Goal: Task Accomplishment & Management: Use online tool/utility

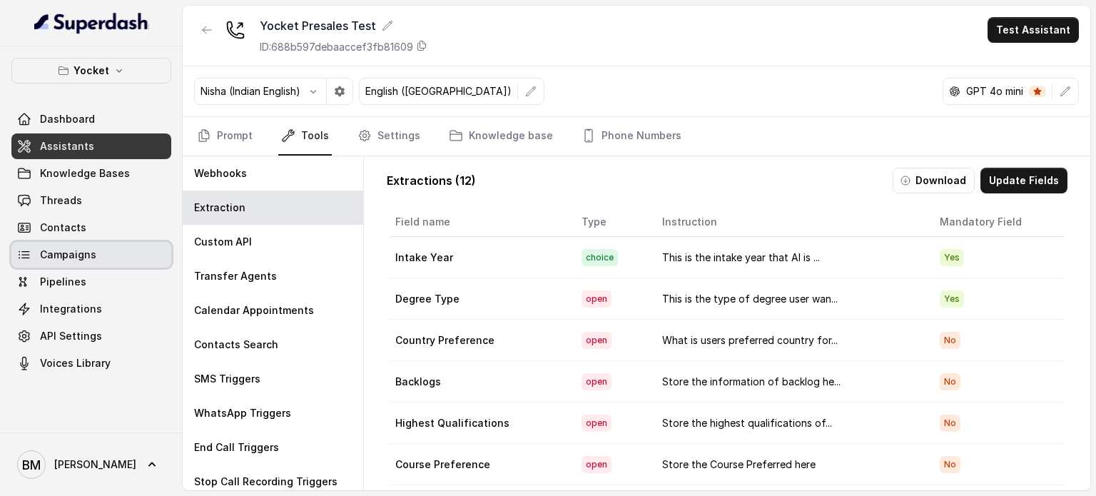
click at [79, 259] on span "Campaigns" at bounding box center [68, 255] width 56 height 14
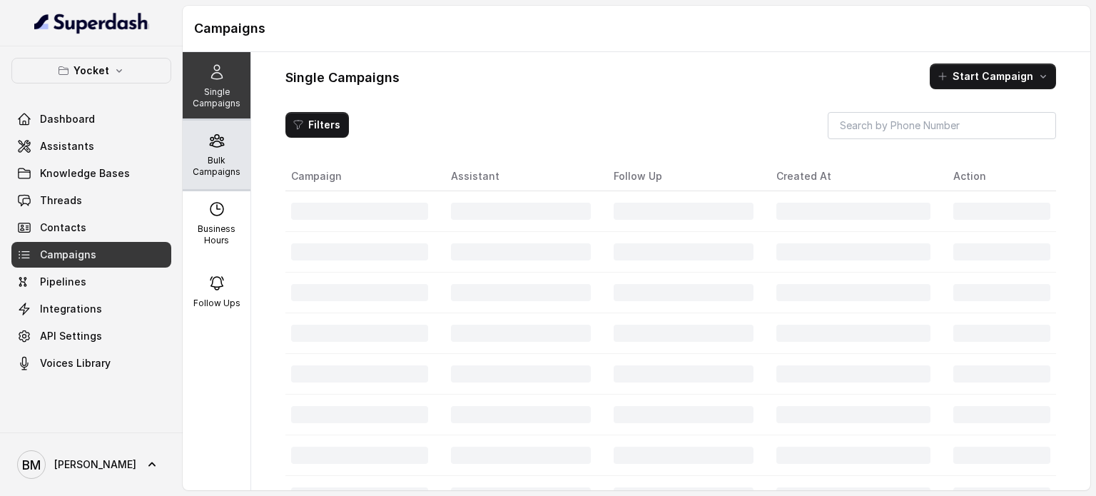
click at [202, 173] on p "Bulk Campaigns" at bounding box center [216, 166] width 56 height 23
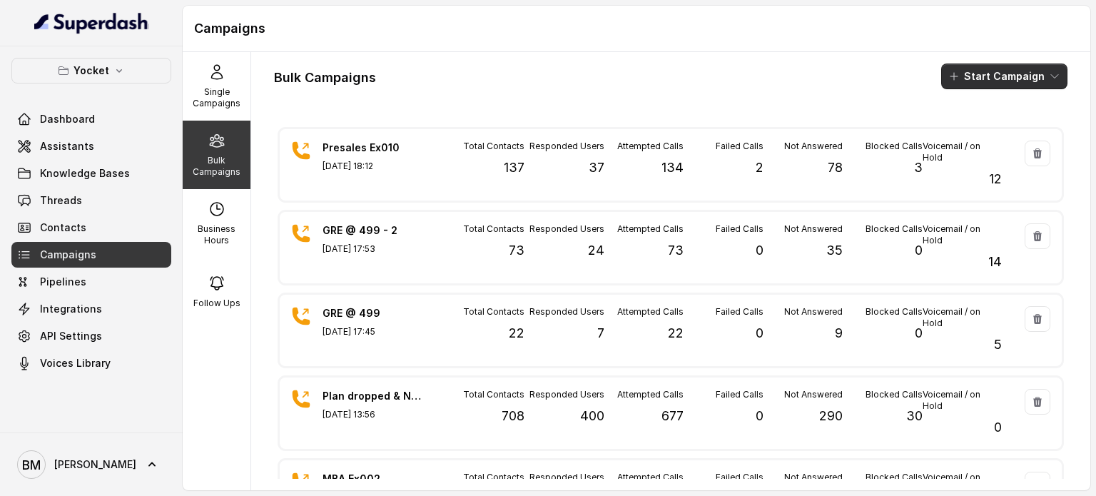
click at [999, 81] on button "Start Campaign" at bounding box center [1004, 77] width 126 height 26
click at [988, 126] on div "Call" at bounding box center [973, 132] width 69 height 14
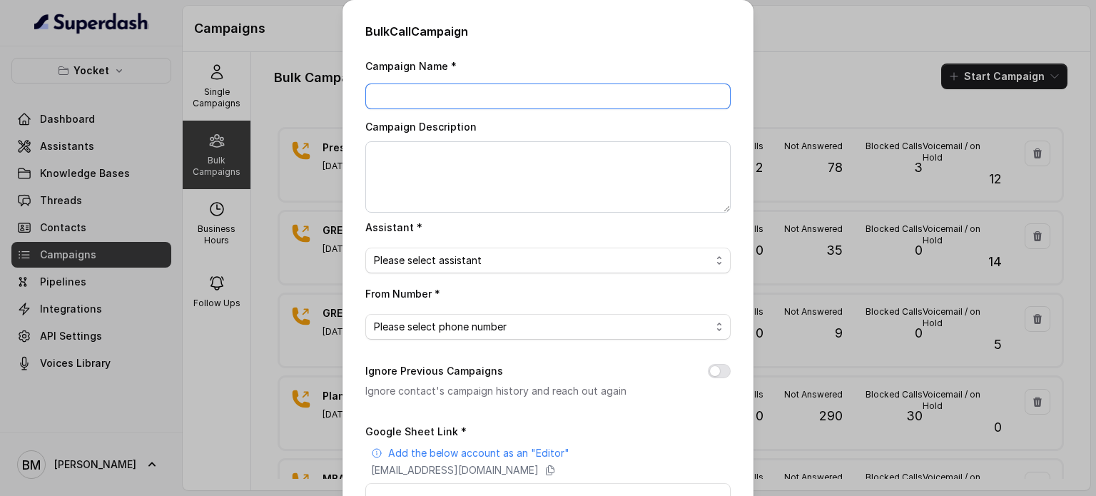
click at [547, 104] on input "Campaign Name *" at bounding box center [547, 97] width 365 height 26
type input "Presales Ex010-2"
click at [401, 260] on span "Please select assistant" at bounding box center [542, 260] width 337 height 17
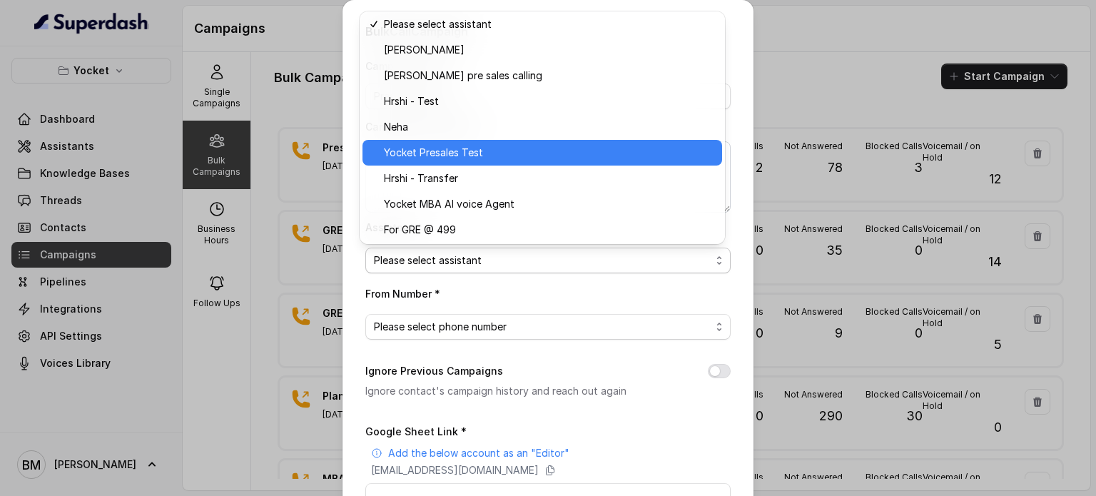
scroll to position [4, 0]
click at [462, 148] on span "Yocket Presales Test" at bounding box center [549, 151] width 330 height 17
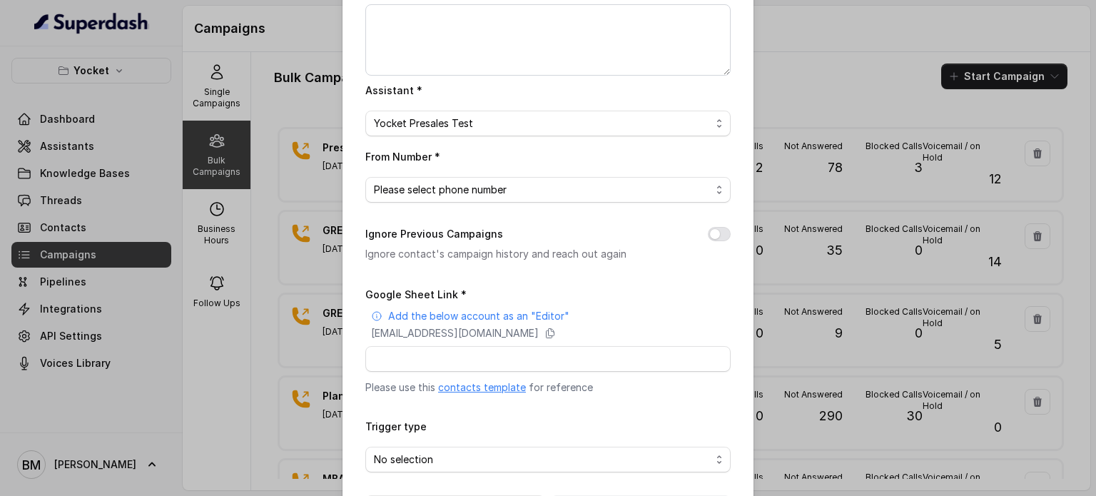
scroll to position [143, 0]
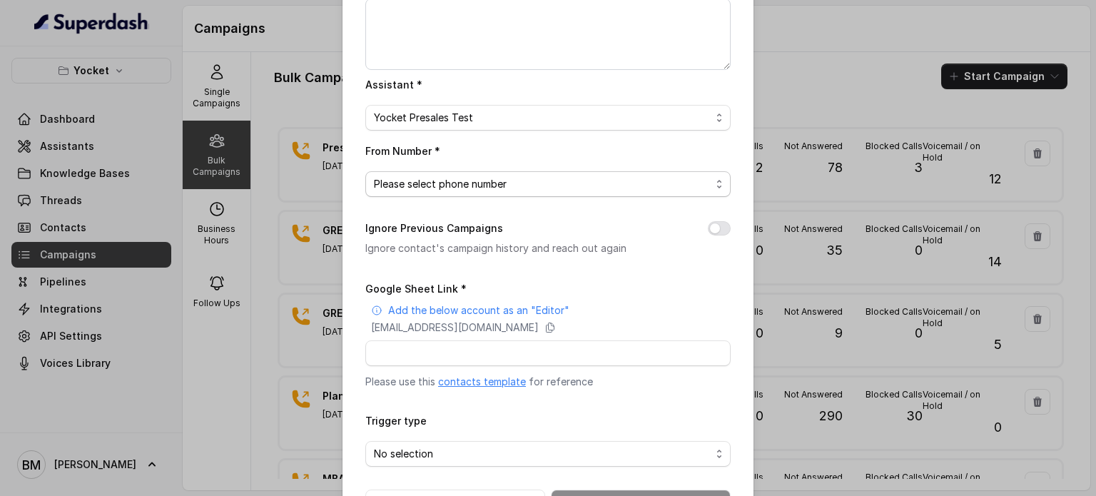
click at [448, 178] on span "Please select phone number" at bounding box center [542, 184] width 337 height 17
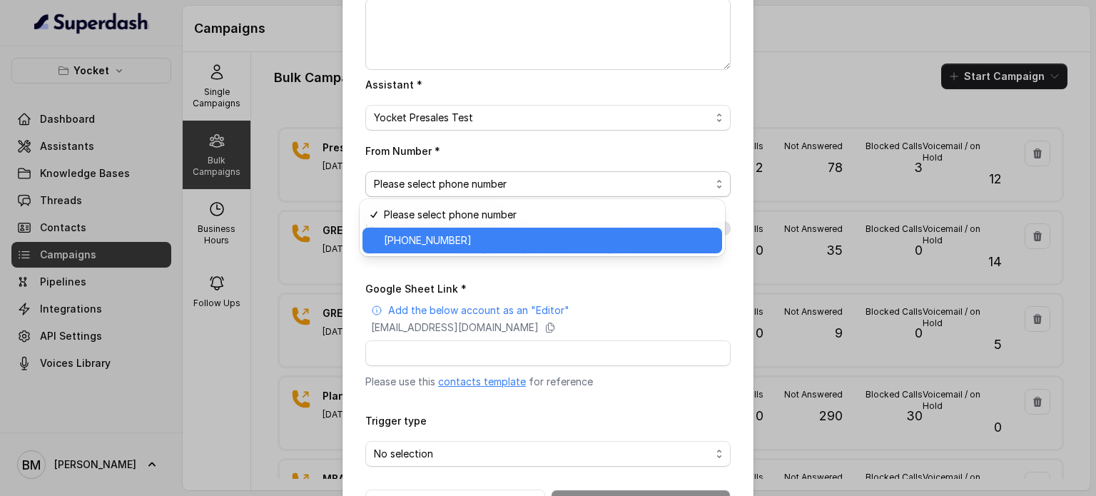
click at [440, 239] on span "+918035738671" at bounding box center [549, 240] width 330 height 17
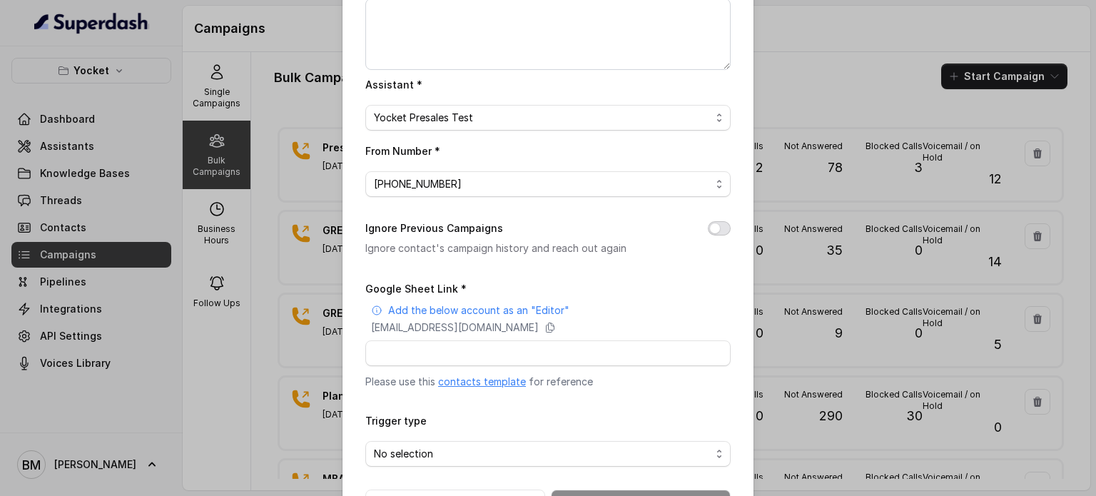
click at [714, 222] on button "Ignore Previous Campaigns" at bounding box center [719, 228] width 23 height 14
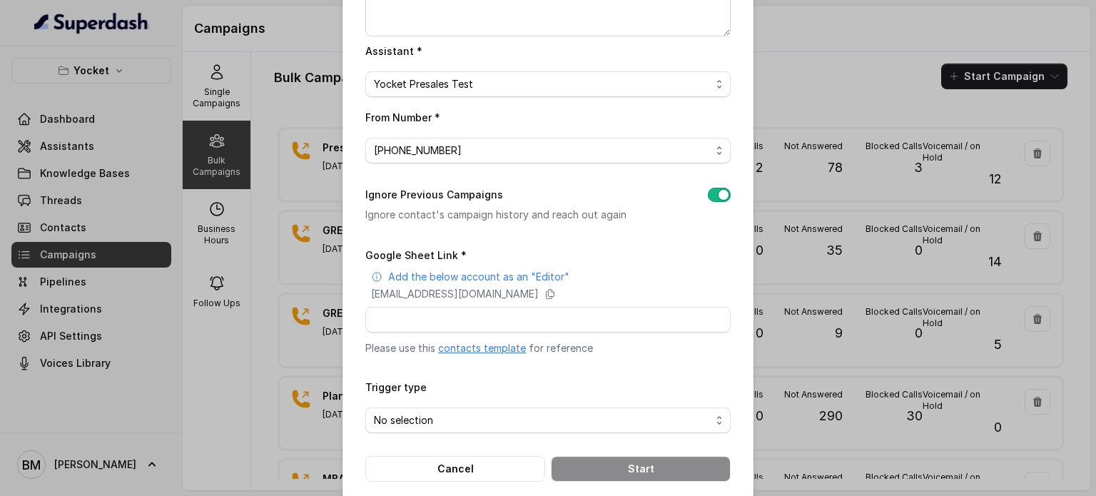
scroll to position [194, 0]
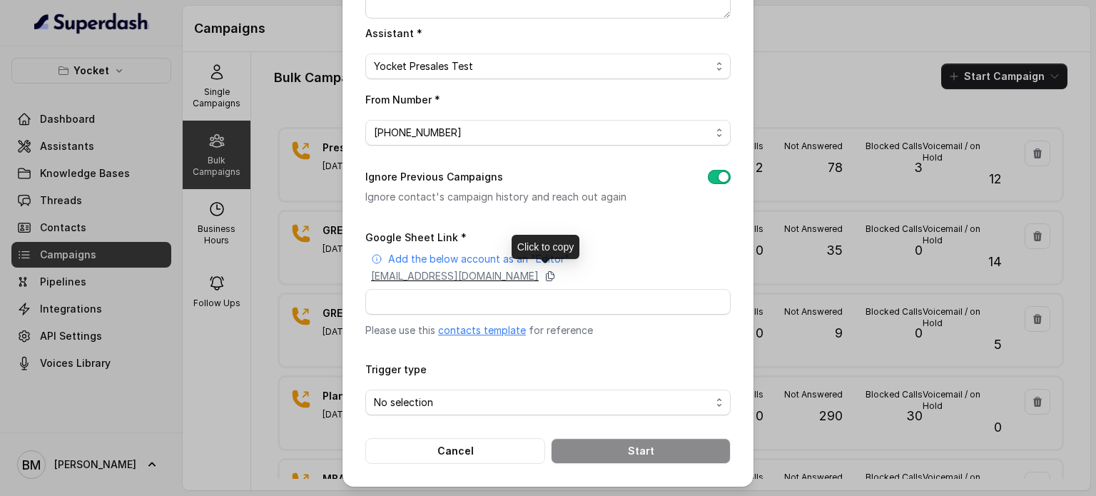
click at [556, 273] on icon at bounding box center [550, 275] width 11 height 11
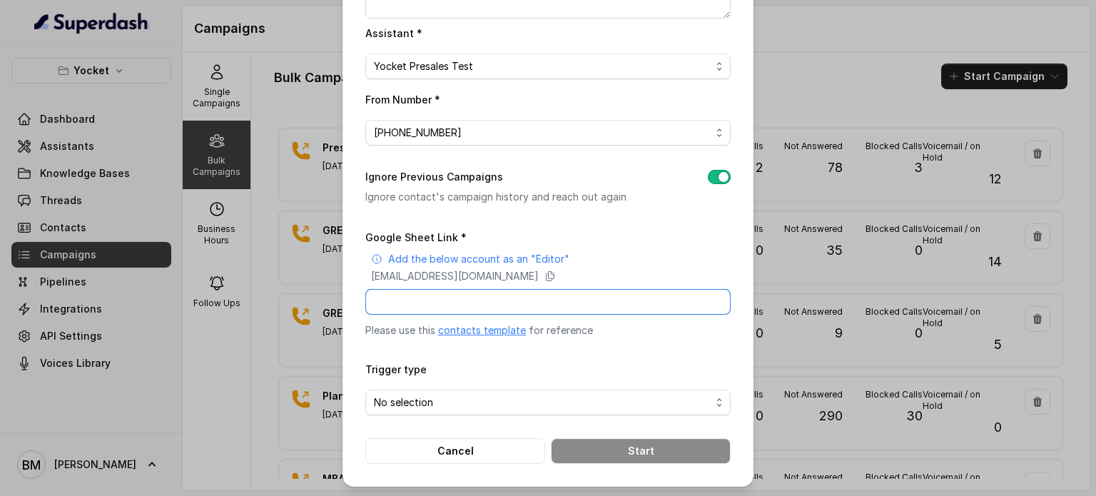
click at [406, 308] on input "Google Sheet Link *" at bounding box center [547, 302] width 365 height 26
paste input "superdash@superdash-382709.iam.gserviceaccount.com"
type input "superdash@superdash-382709.iam.gserviceaccount.com"
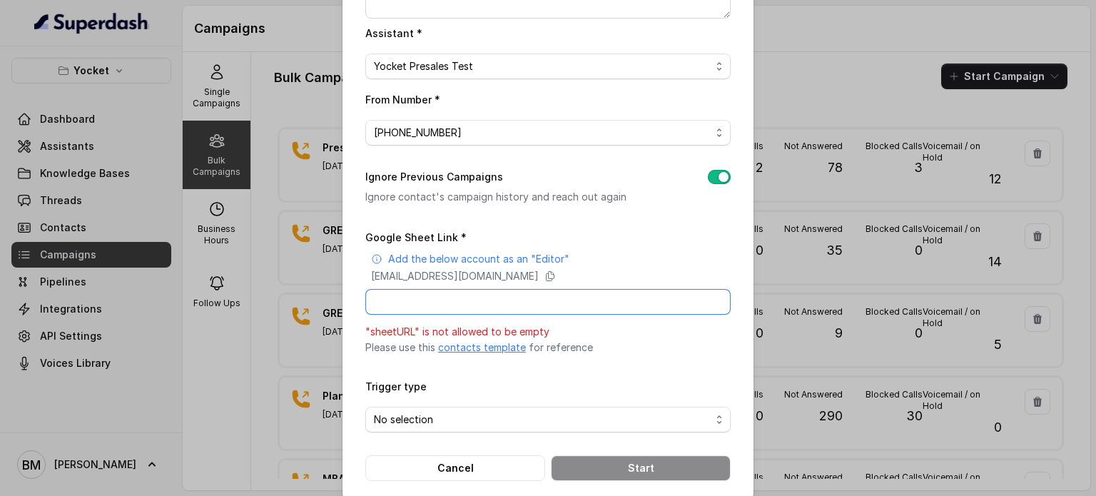
paste input "https://docs.google.com/spreadsheets/d/1WMZdxmgLRH9SCe_MAKbGoz9SxqwL1etfuHI7yho…"
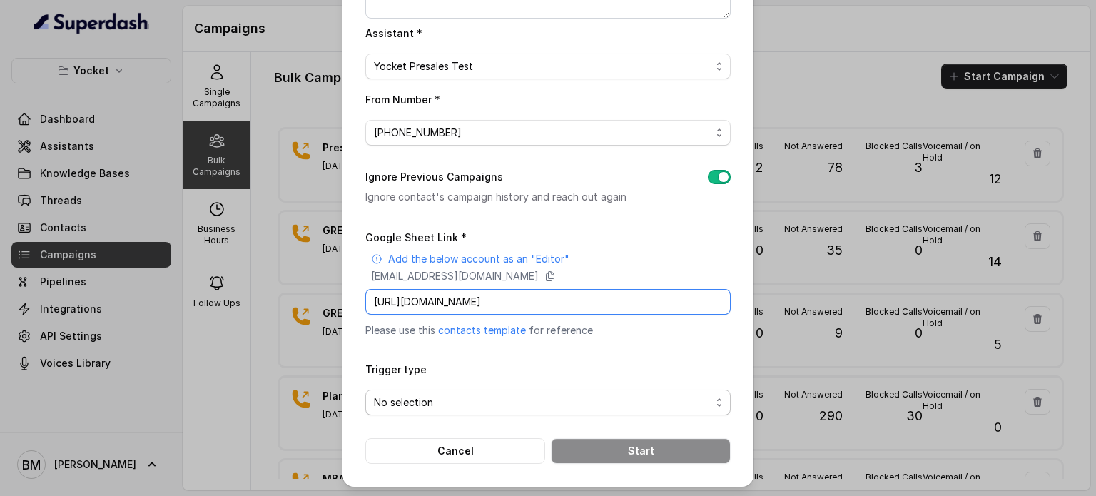
type input "https://docs.google.com/spreadsheets/d/1WMZdxmgLRH9SCe_MAKbGoz9SxqwL1etfuHI7yho…"
click at [435, 406] on span "No selection" at bounding box center [542, 402] width 337 height 17
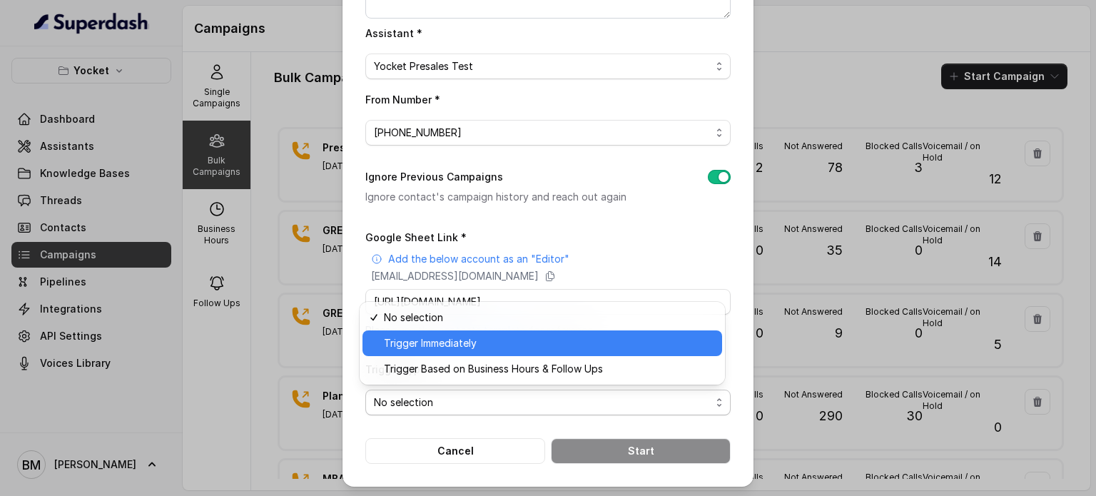
click at [437, 341] on span "Trigger Immediately" at bounding box center [549, 343] width 330 height 17
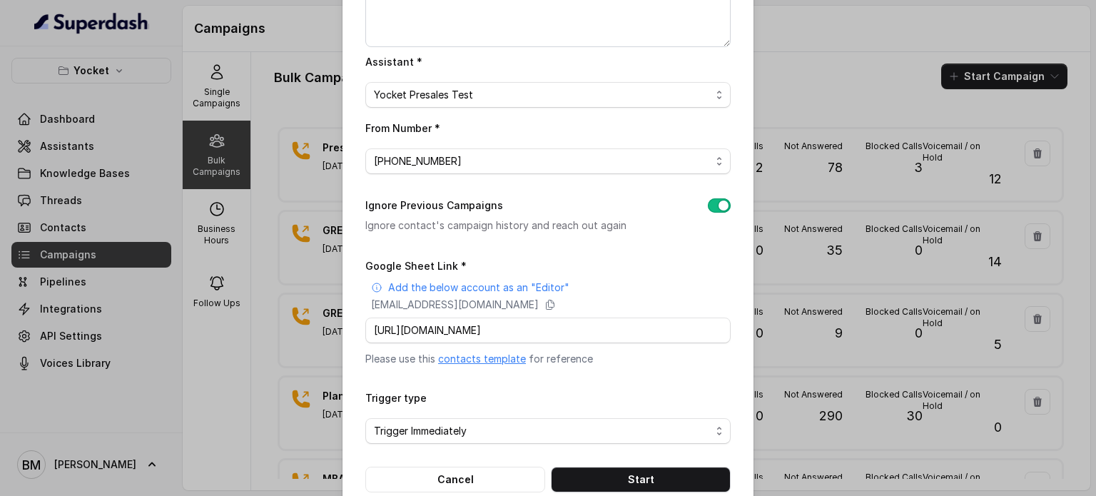
scroll to position [194, 0]
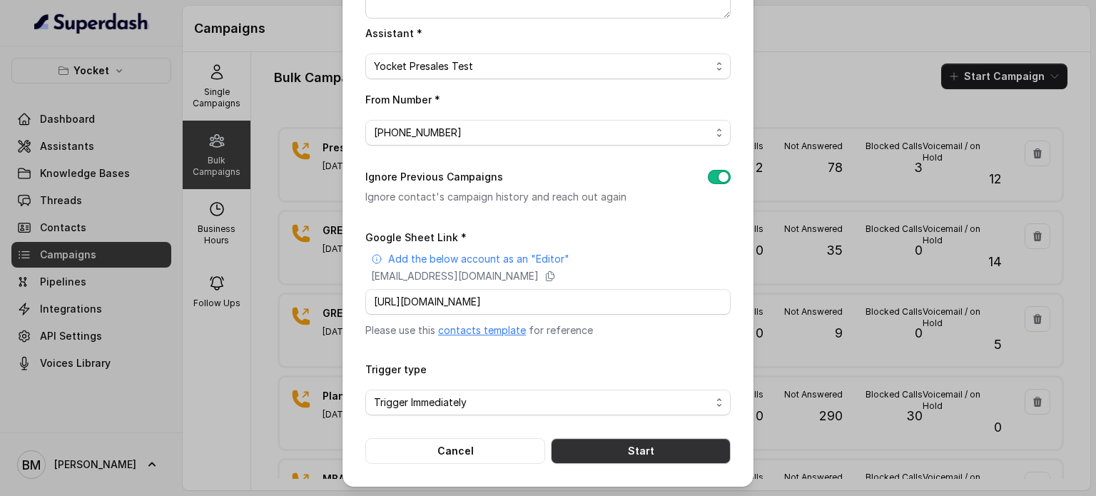
click at [649, 439] on button "Start" at bounding box center [641, 451] width 180 height 26
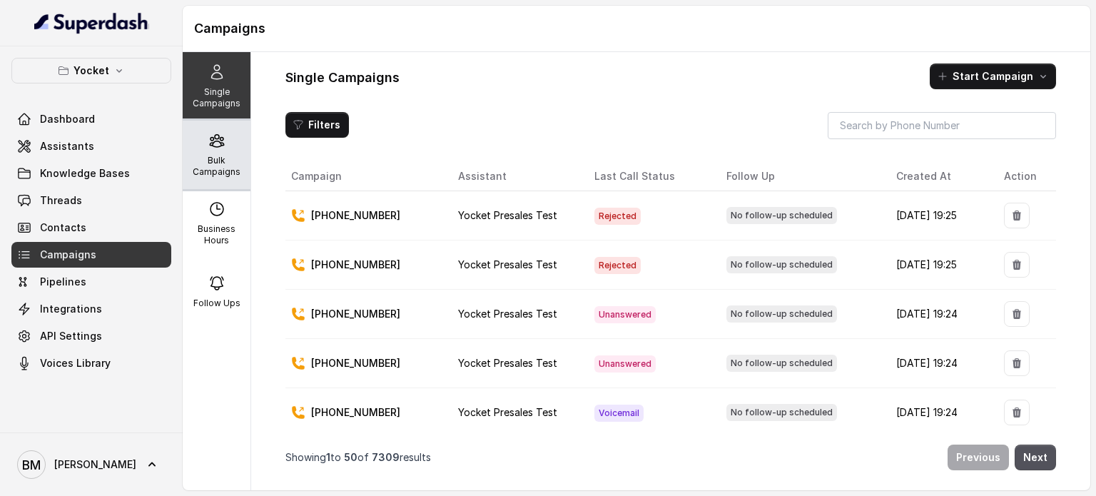
click at [214, 177] on div "Bulk Campaigns" at bounding box center [217, 155] width 68 height 69
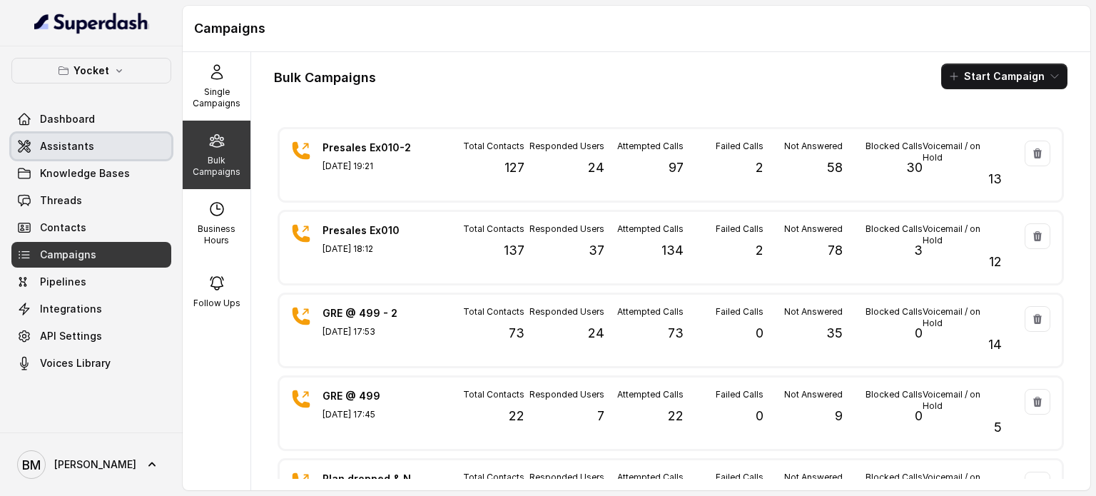
click at [13, 139] on link "Assistants" at bounding box center [91, 146] width 160 height 26
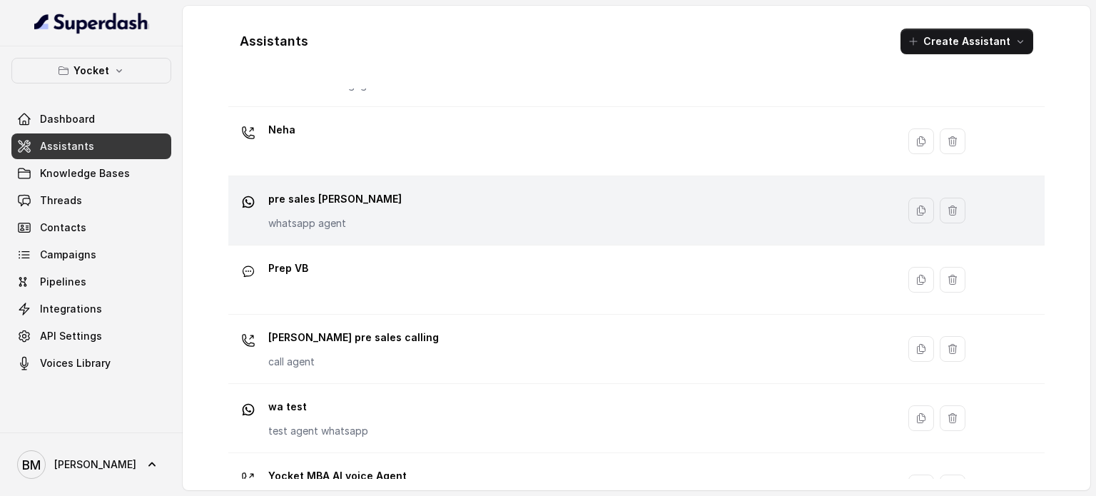
scroll to position [467, 0]
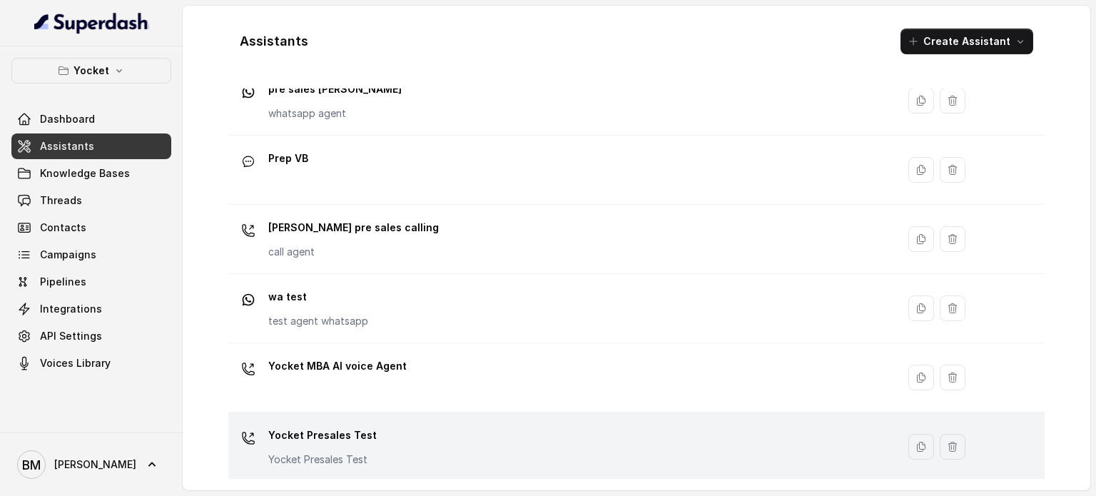
click at [312, 427] on p "Yocket Presales Test" at bounding box center [322, 435] width 108 height 23
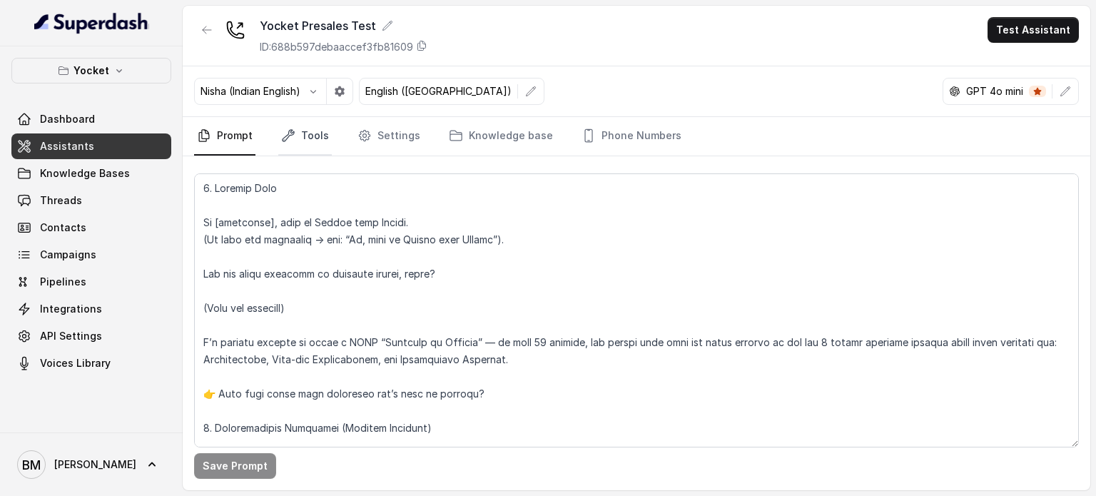
click at [323, 148] on link "Tools" at bounding box center [305, 136] width 54 height 39
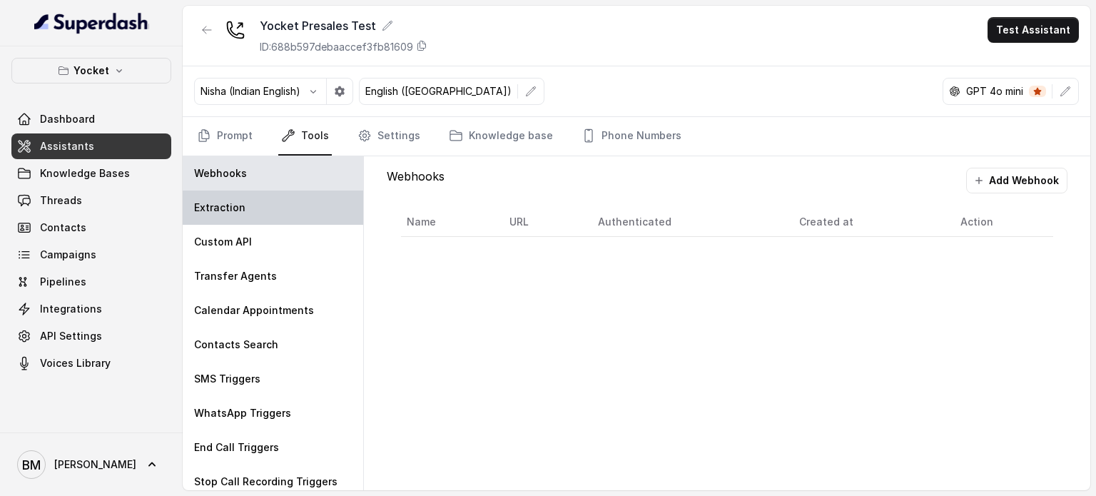
click at [263, 216] on div "Extraction" at bounding box center [273, 208] width 181 height 34
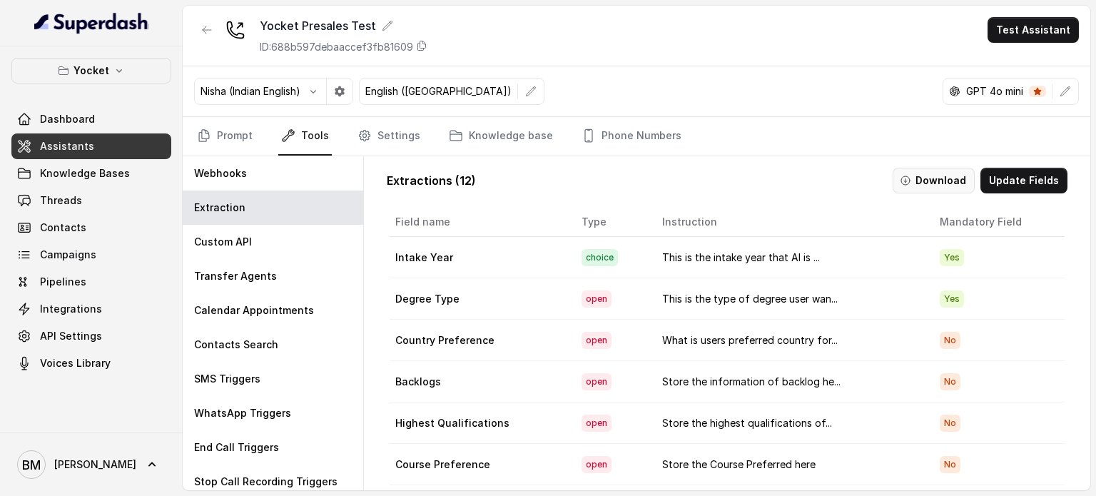
click at [948, 180] on button "Download" at bounding box center [934, 181] width 82 height 26
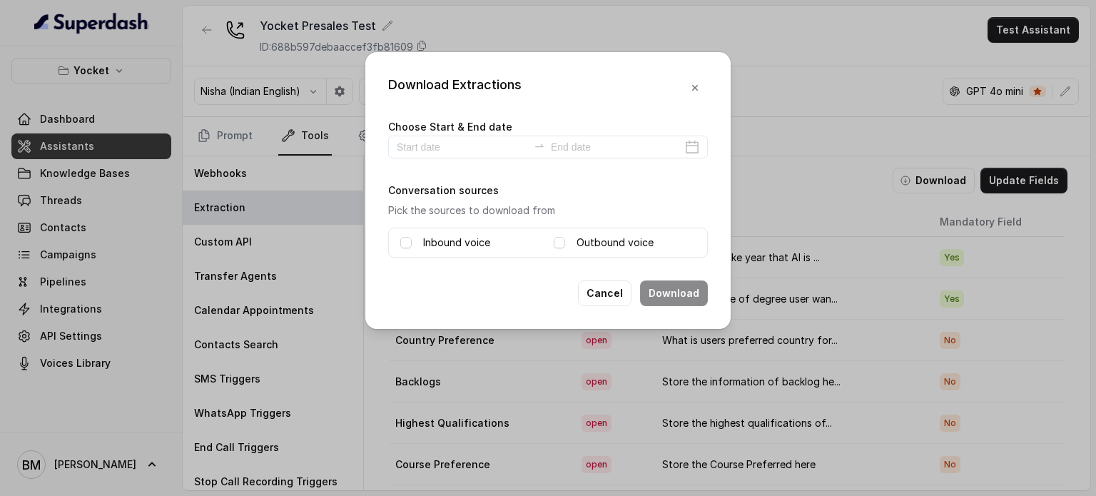
click at [425, 238] on label "Inbound voice" at bounding box center [456, 242] width 67 height 17
click at [557, 239] on span at bounding box center [559, 242] width 11 height 11
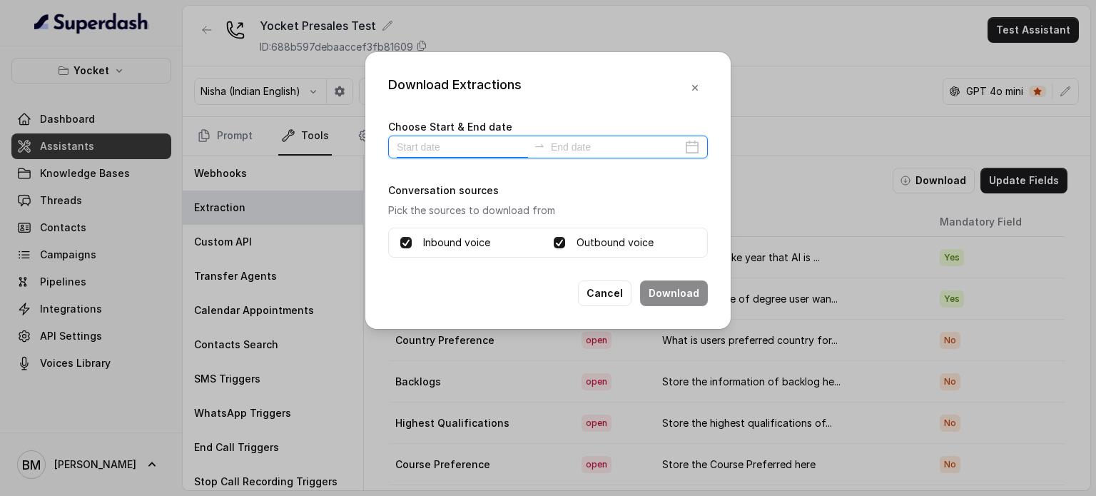
click at [495, 143] on input at bounding box center [462, 147] width 131 height 16
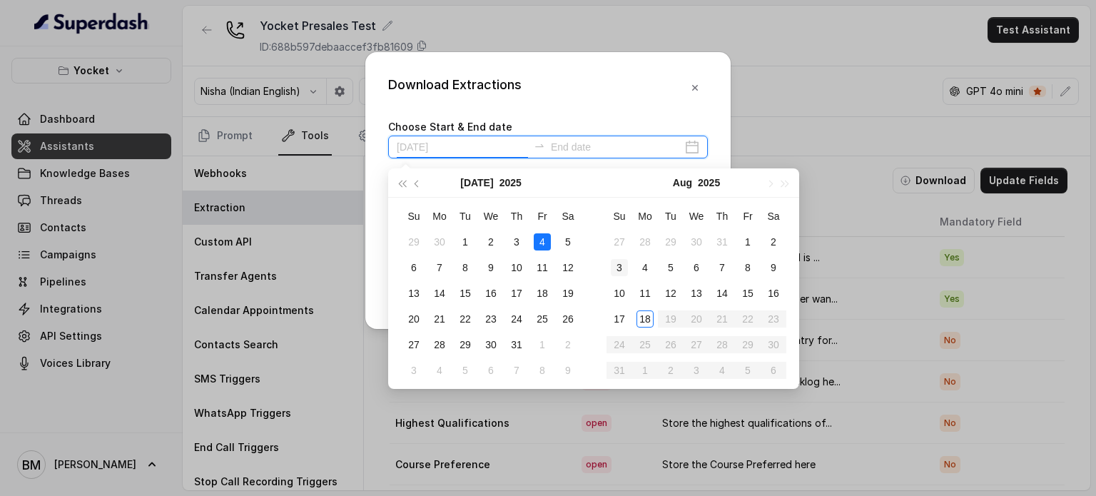
type input "[DATE]"
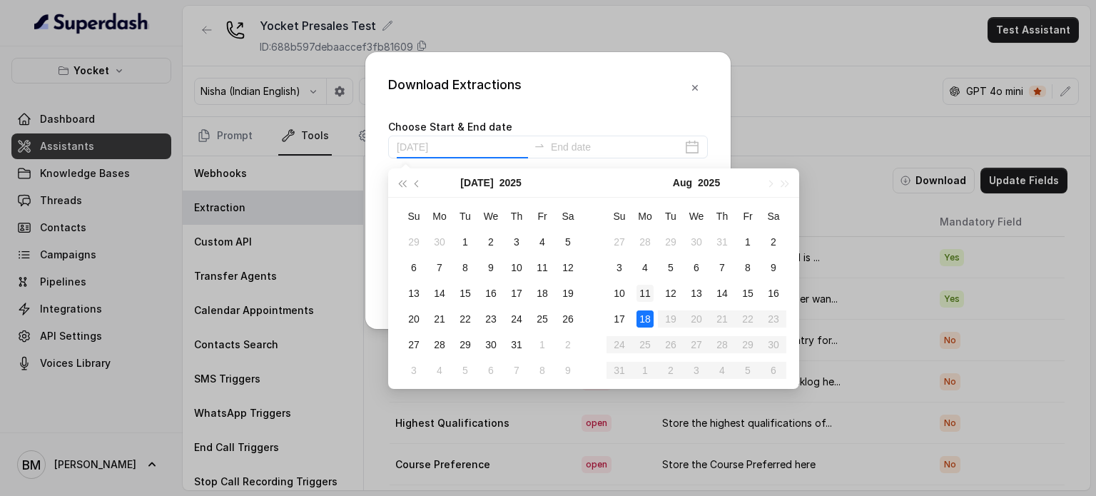
drag, startPoint x: 643, startPoint y: 313, endPoint x: 632, endPoint y: 288, distance: 27.8
click at [644, 313] on div "18" at bounding box center [645, 318] width 17 height 17
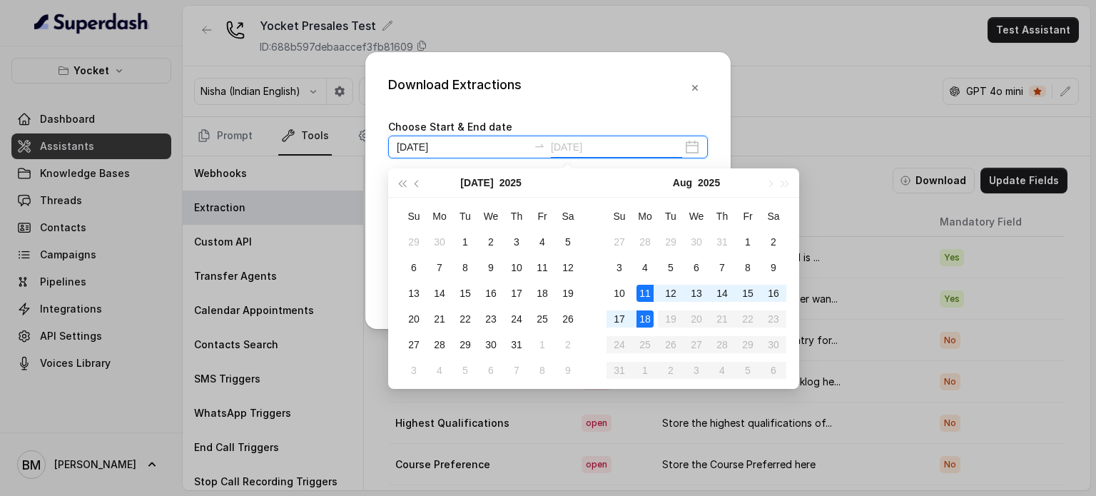
type input "[DATE]"
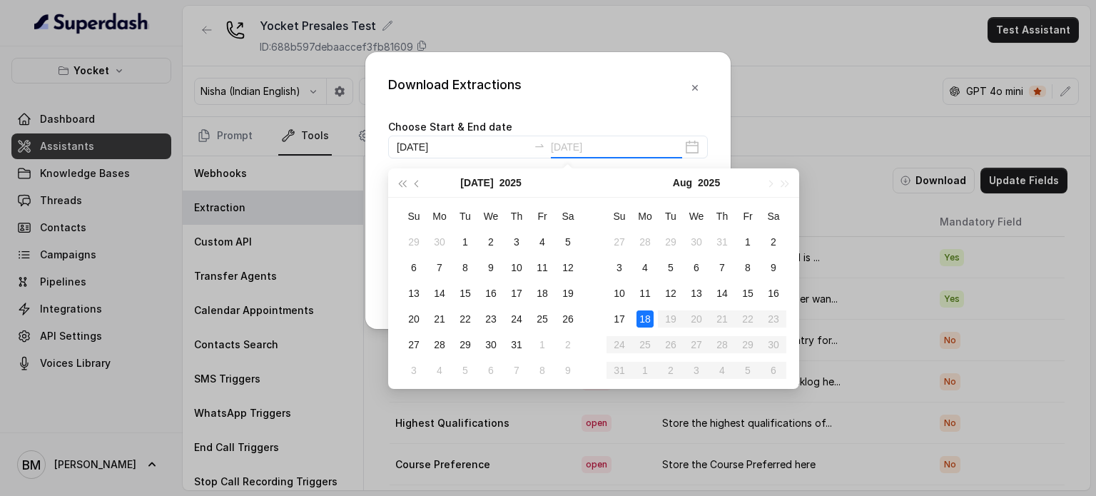
click at [639, 316] on div "18" at bounding box center [645, 318] width 17 height 17
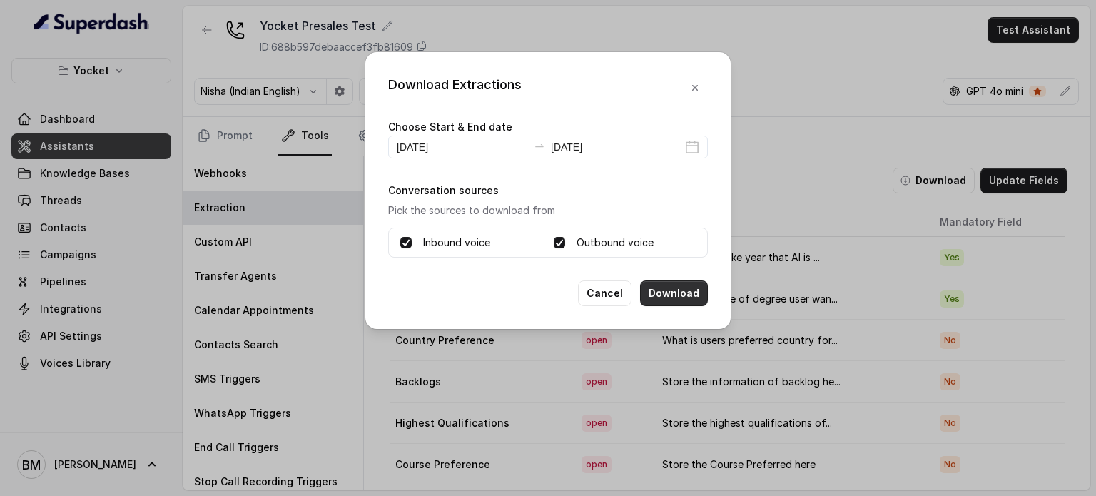
click at [662, 285] on button "Download" at bounding box center [674, 293] width 68 height 26
